Goal: Task Accomplishment & Management: Manage account settings

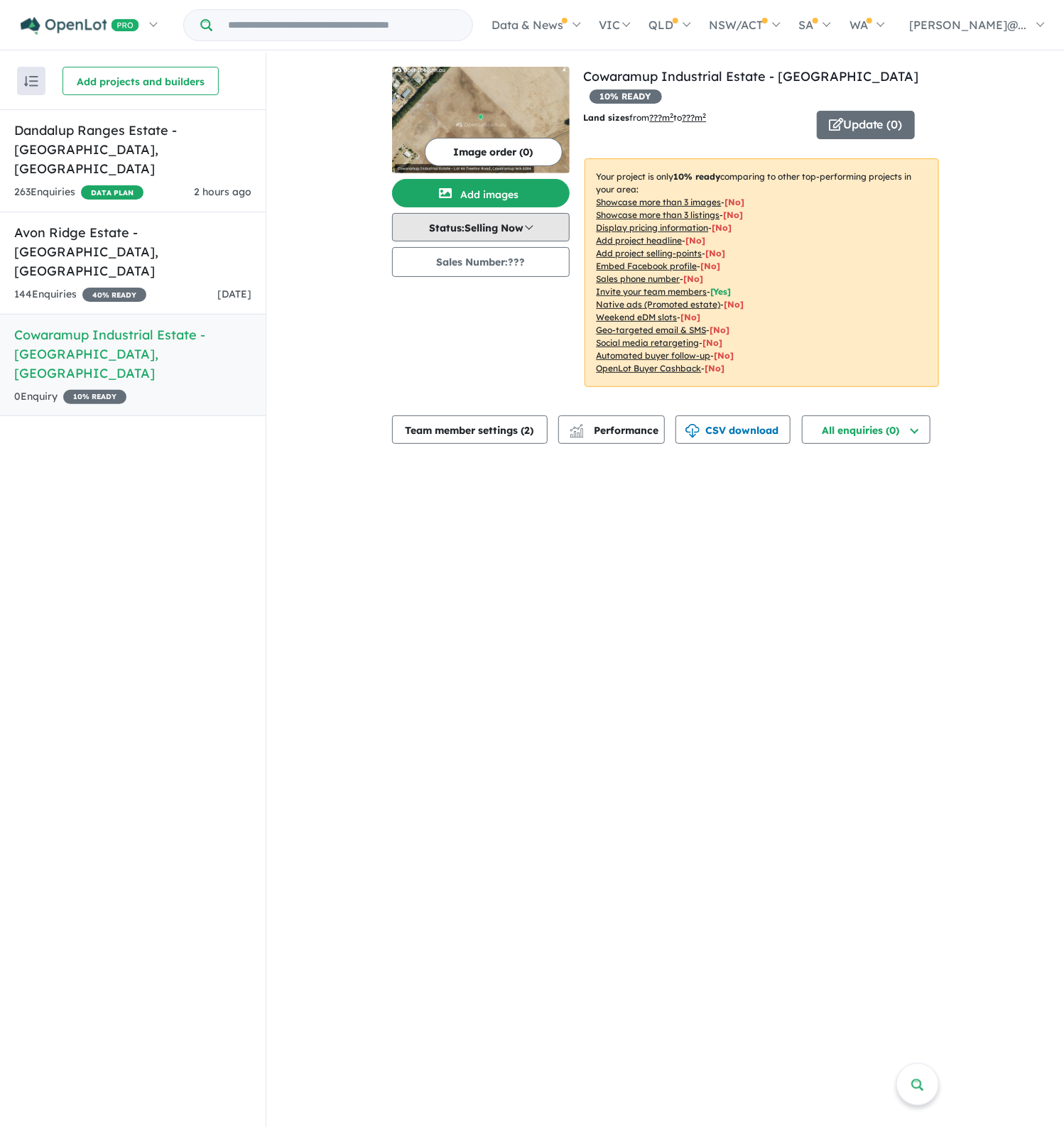
click at [508, 230] on button "Status: Selling Now" at bounding box center [480, 227] width 177 height 28
click at [443, 287] on button "Coming Soon" at bounding box center [445, 292] width 105 height 33
click at [506, 262] on button "Sales Number: ???" at bounding box center [480, 262] width 177 height 30
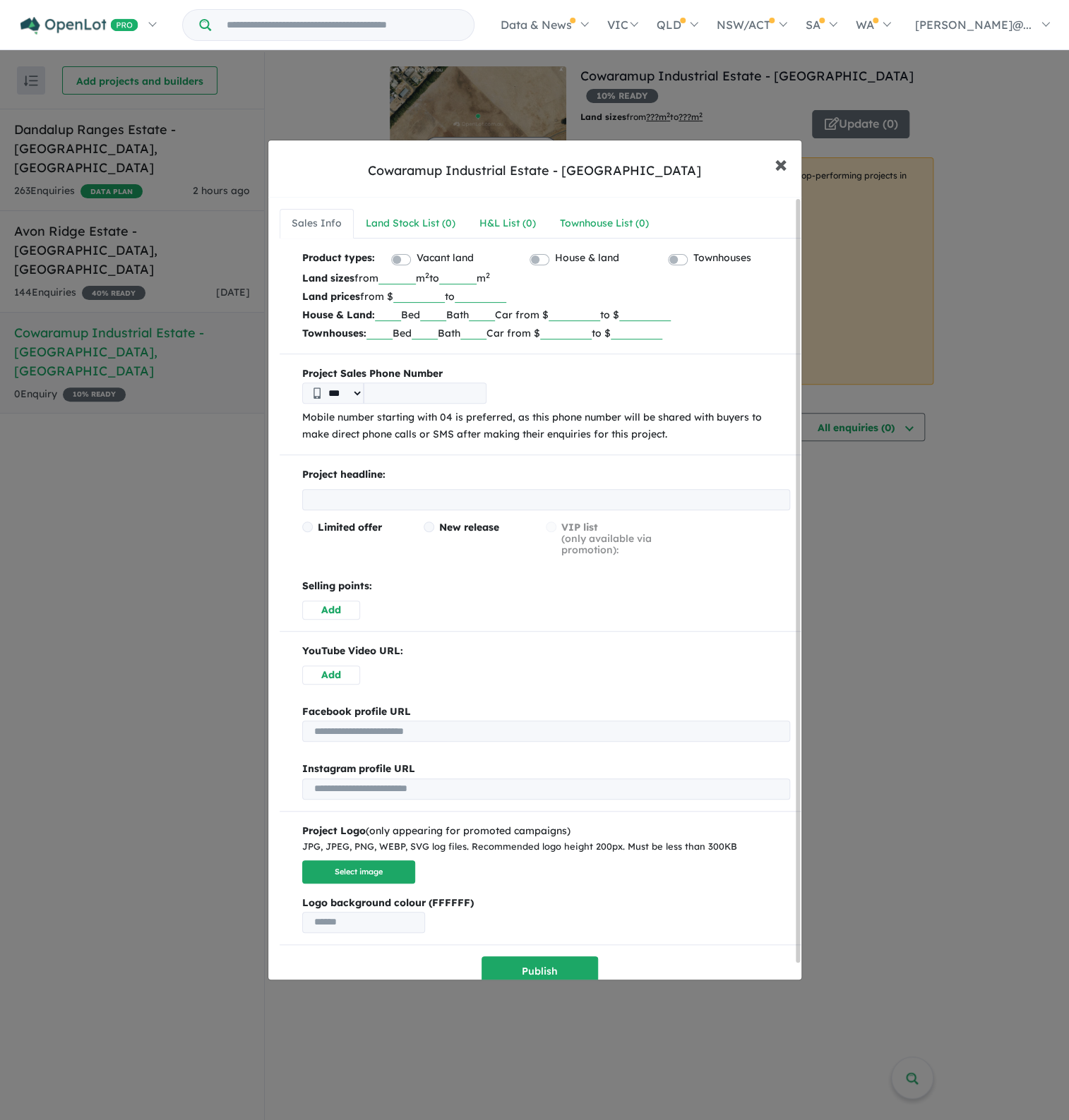
click at [783, 163] on span "×" at bounding box center [781, 163] width 13 height 31
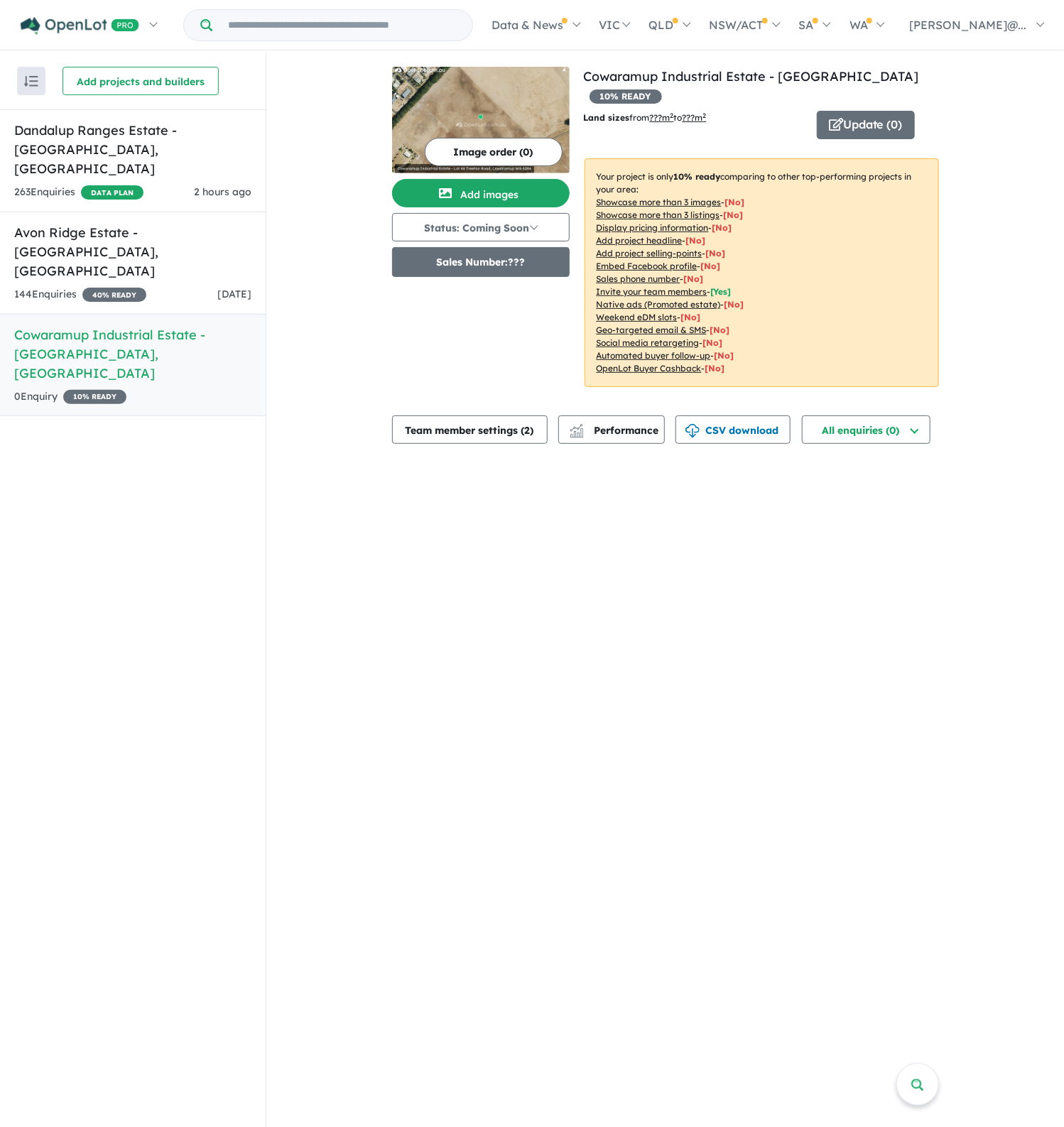
click at [472, 263] on button "Sales Number: ???" at bounding box center [480, 262] width 177 height 30
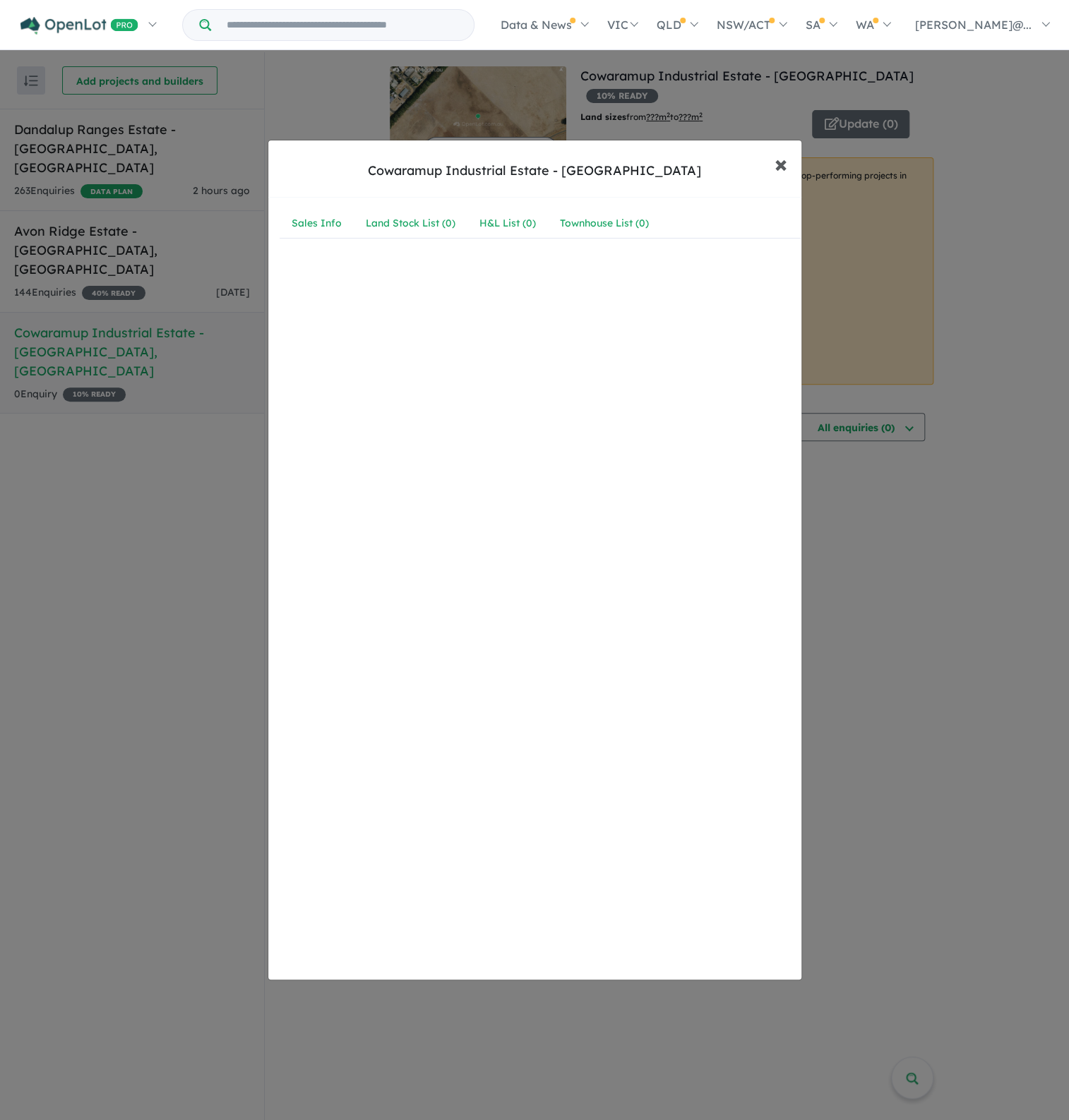
click at [783, 166] on span "×" at bounding box center [781, 163] width 13 height 31
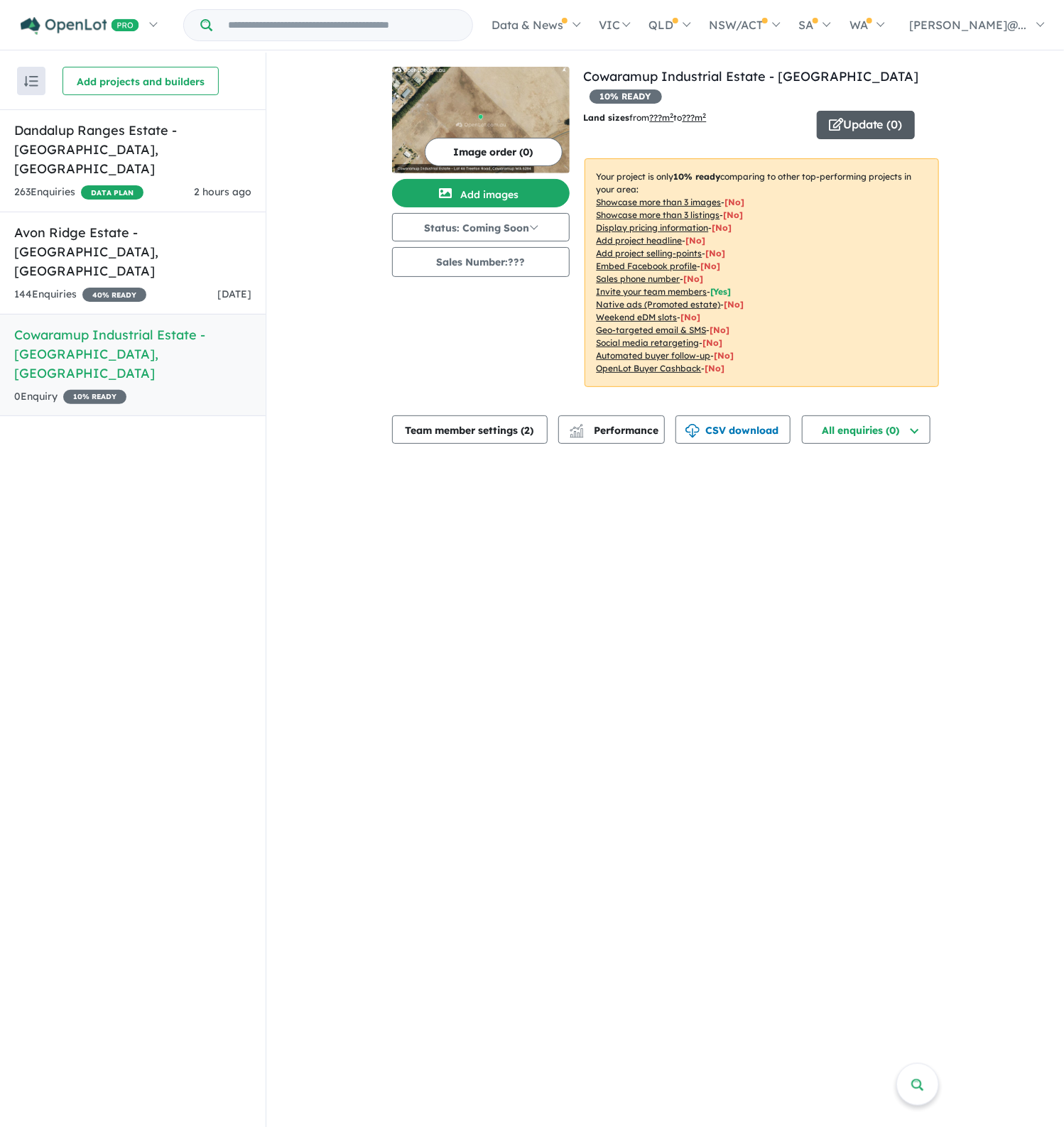
click at [862, 111] on button "Update ( 0 )" at bounding box center [865, 125] width 98 height 28
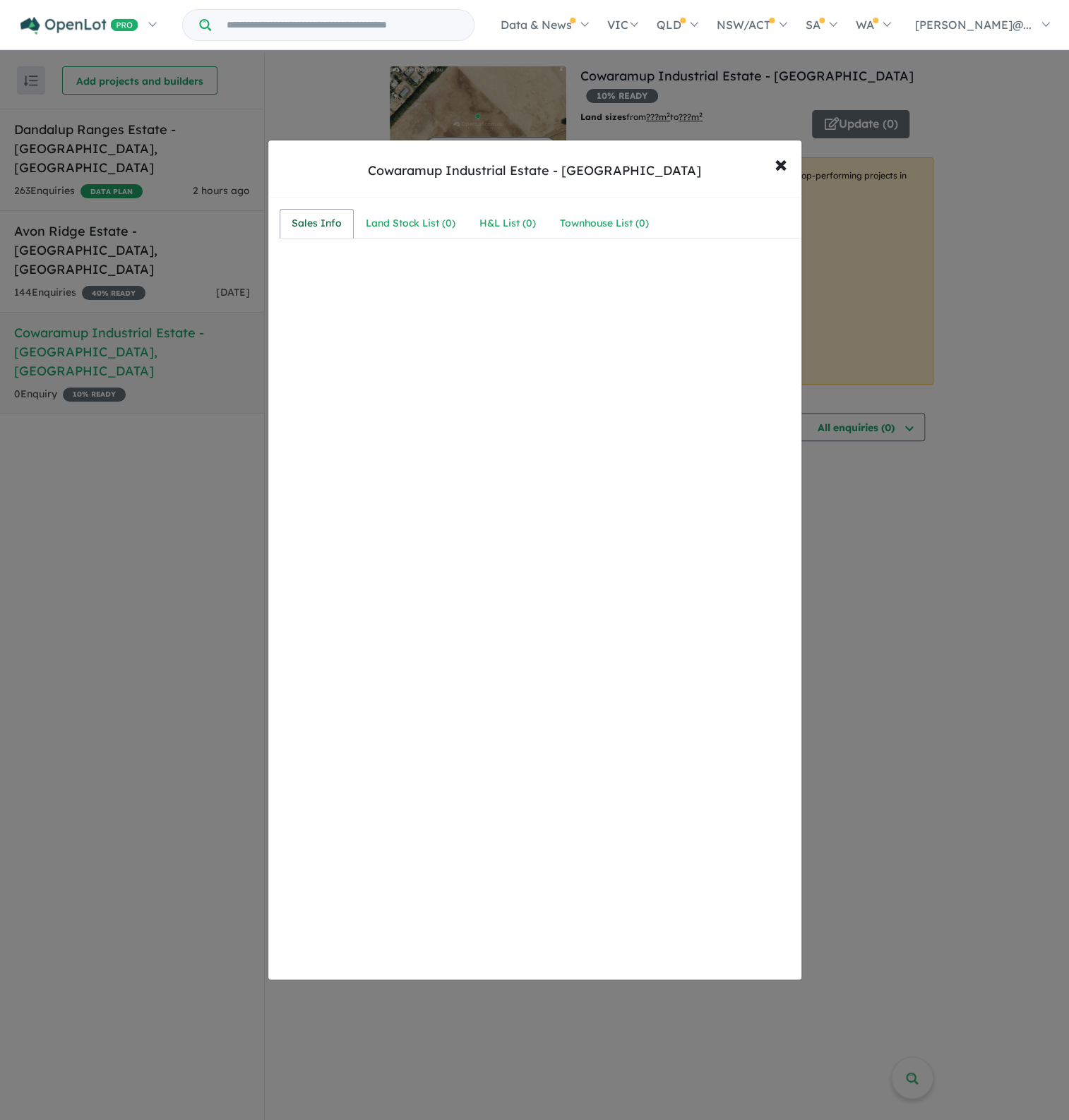
click at [304, 228] on div "Sales Info" at bounding box center [316, 223] width 50 height 17
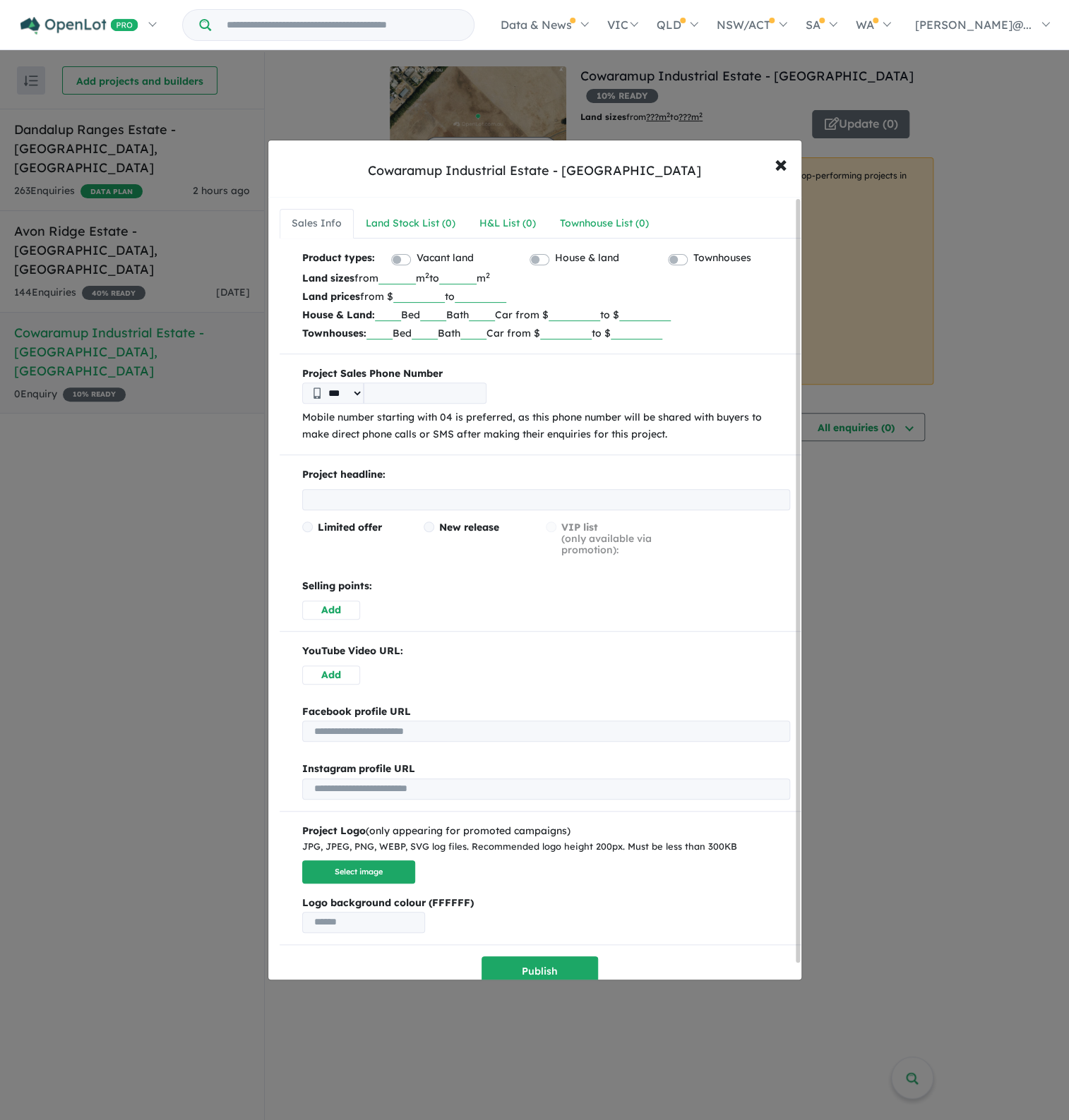
click at [554, 256] on label "House & land" at bounding box center [586, 259] width 64 height 17
click at [783, 164] on span "×" at bounding box center [781, 163] width 13 height 31
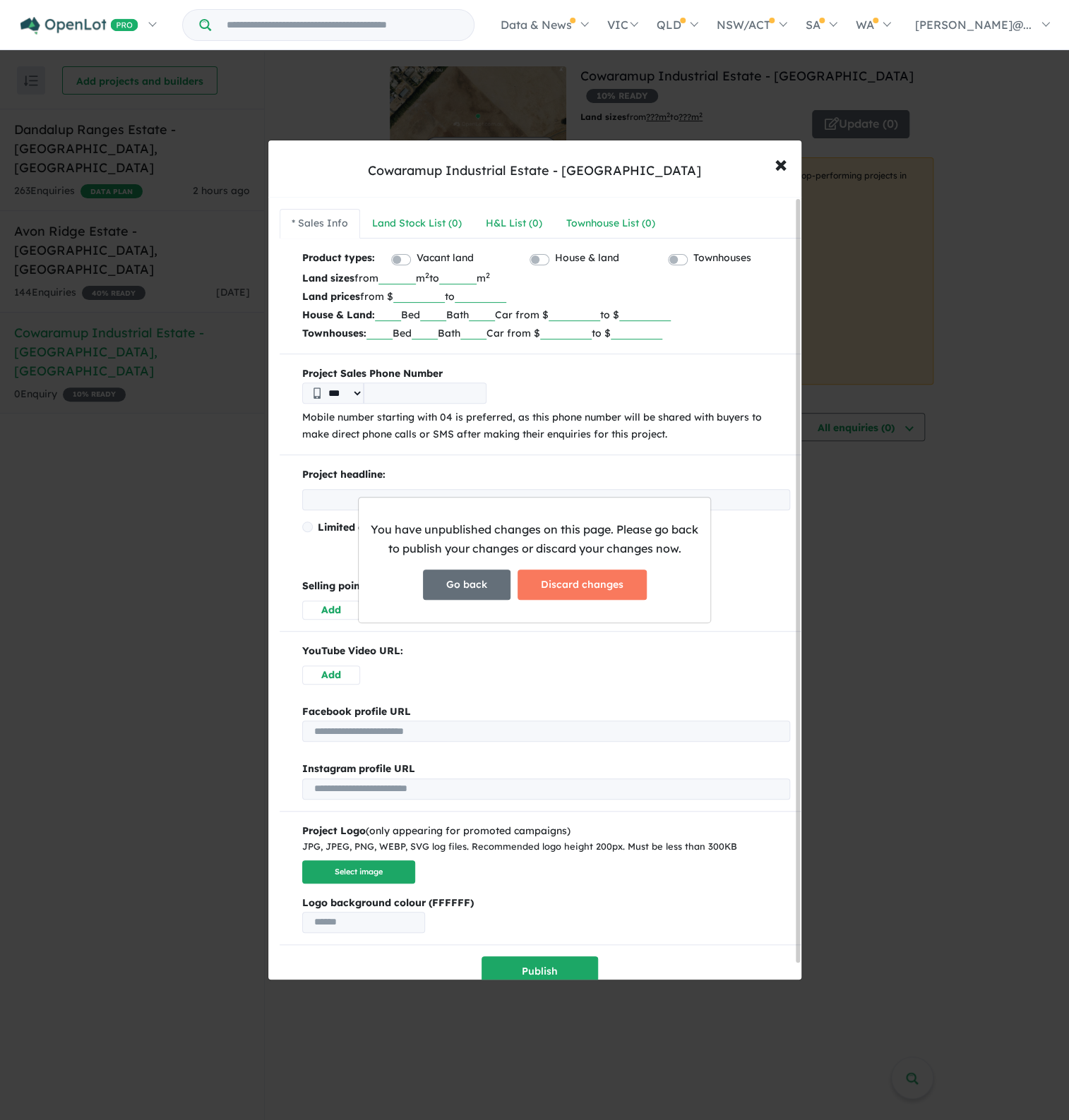
click at [467, 587] on button "Go back" at bounding box center [466, 584] width 87 height 31
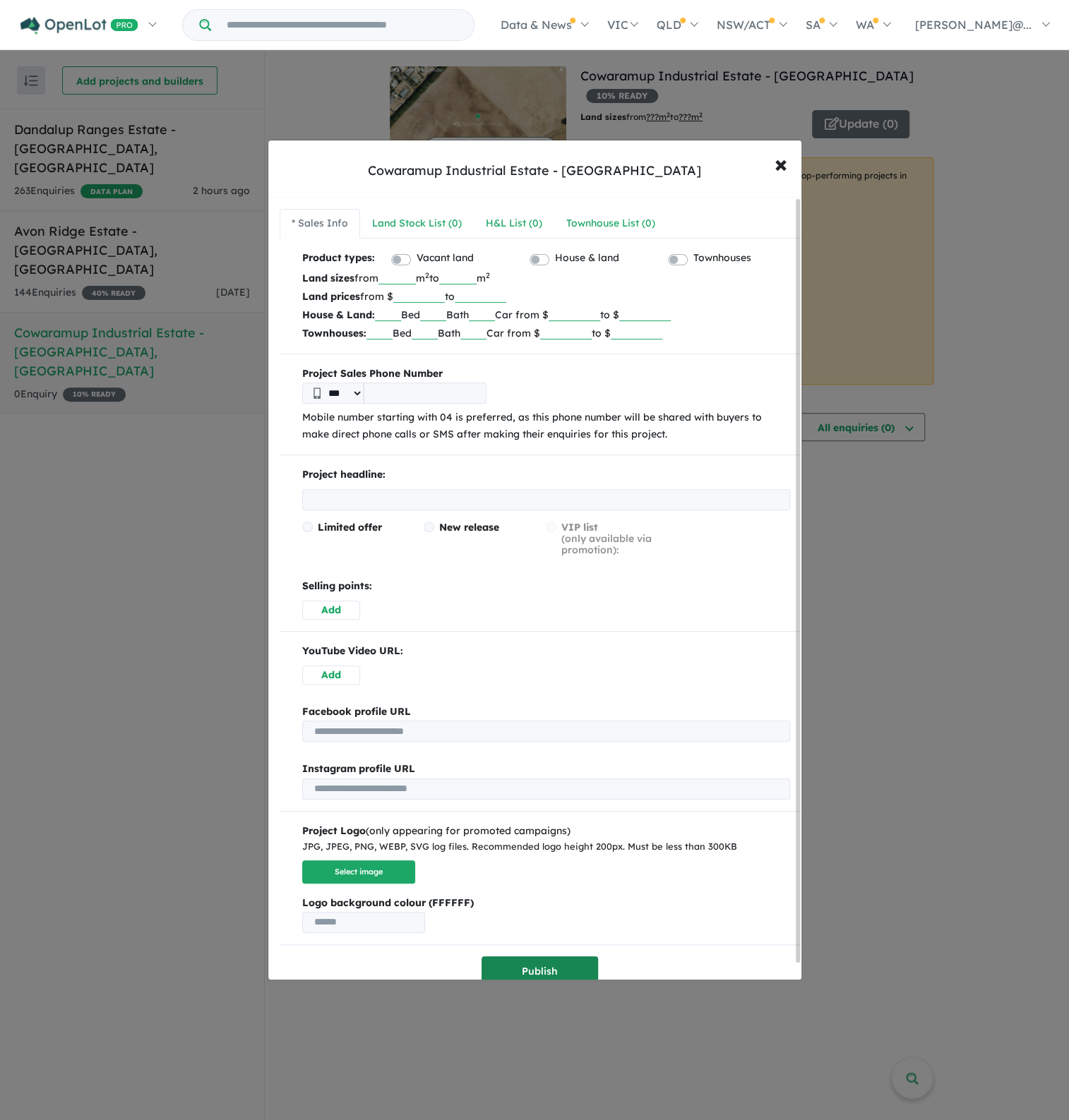
click at [528, 961] on button "Publish" at bounding box center [540, 972] width 117 height 31
